Goal: Find specific page/section: Find specific page/section

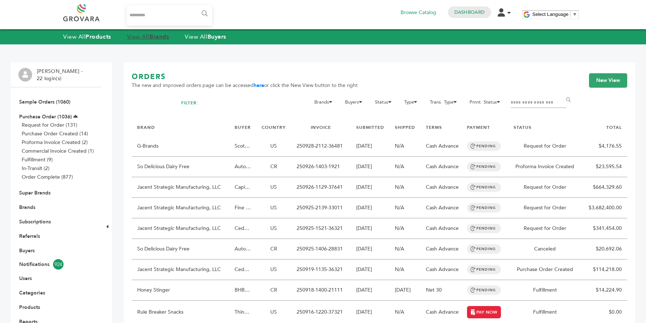
click at [147, 39] on link "View All Brands" at bounding box center [148, 37] width 42 height 8
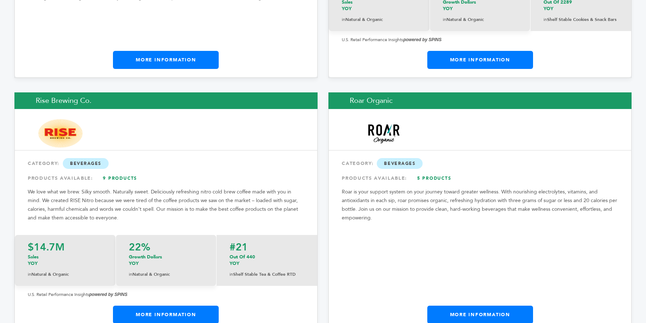
scroll to position [9396, 0]
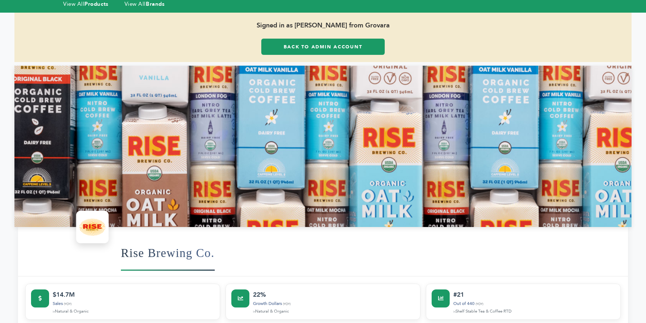
scroll to position [14, 0]
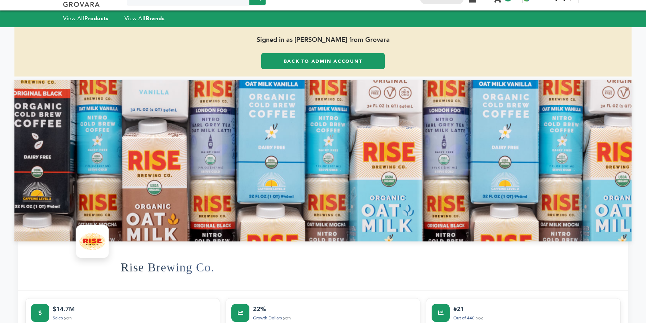
click at [319, 63] on link "Back to Admin Account" at bounding box center [322, 61] width 123 height 16
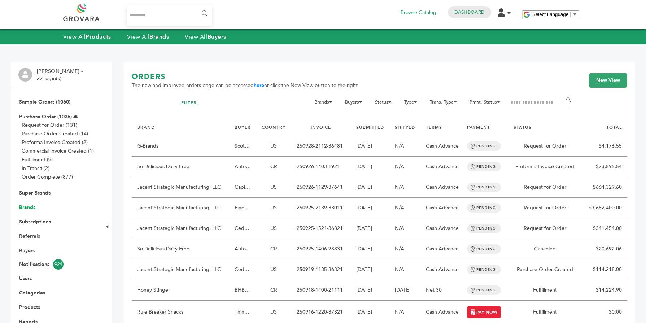
click at [30, 204] on link "Brands" at bounding box center [27, 207] width 16 height 7
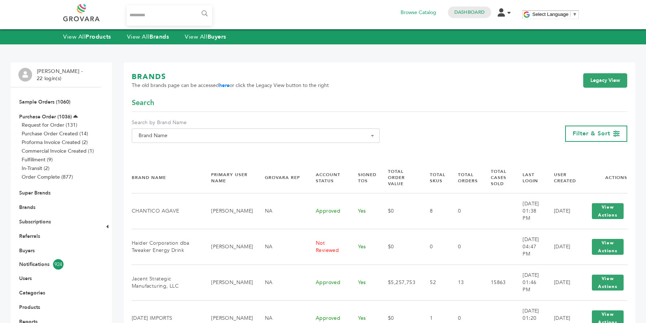
click at [174, 136] on span "Brand Name" at bounding box center [256, 136] width 240 height 10
click at [166, 145] on input "Search" at bounding box center [255, 148] width 244 height 9
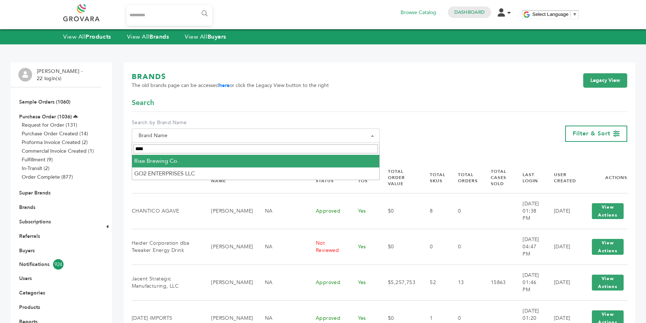
type input "****"
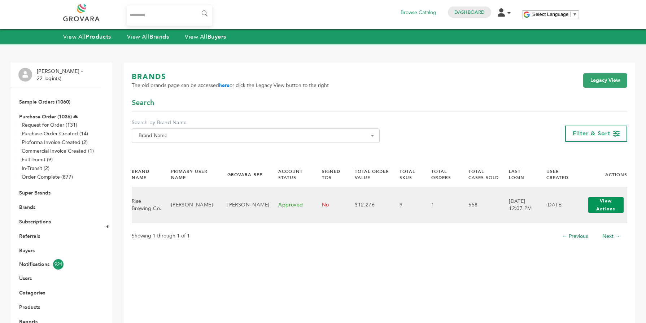
click at [609, 206] on button "View Actions" at bounding box center [605, 205] width 35 height 16
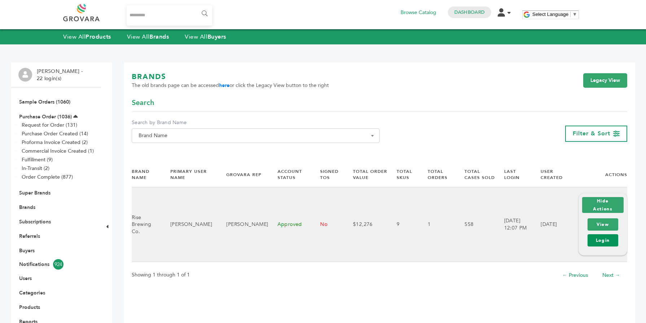
click at [599, 238] on link "Login" at bounding box center [602, 240] width 31 height 12
